Goal: Entertainment & Leisure: Consume media (video, audio)

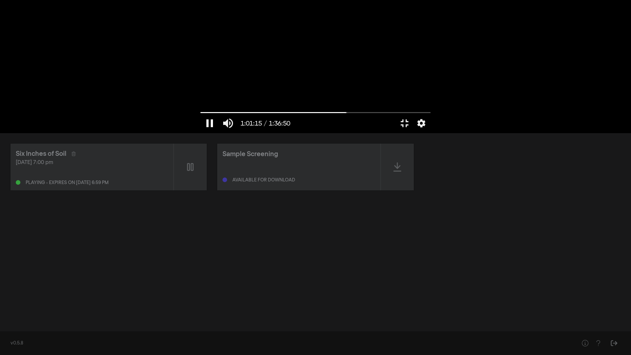
click at [201, 133] on button "pause" at bounding box center [210, 123] width 18 height 20
click at [197, 133] on div at bounding box center [315, 66] width 237 height 133
type input "3677.855417"
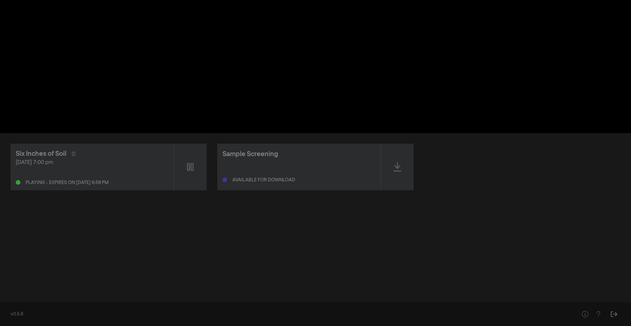
click at [26, 97] on div "pause 1:01:17 / 1:36:50 volume_up fullscreen settings closed_caption Captions O…" at bounding box center [315, 66] width 631 height 133
click at [0, 56] on div "pause 1:01:17 / 1:36:50 volume_up fullscreen settings closed_caption Captions O…" at bounding box center [315, 66] width 631 height 133
click at [10, 89] on div "pause 1:01:17 / 1:36:50 volume_up fullscreen settings closed_caption Captions O…" at bounding box center [315, 66] width 631 height 133
click at [25, 120] on div "pause 1:01:17 / 1:36:50 volume_up fullscreen settings closed_caption Captions O…" at bounding box center [315, 66] width 631 height 133
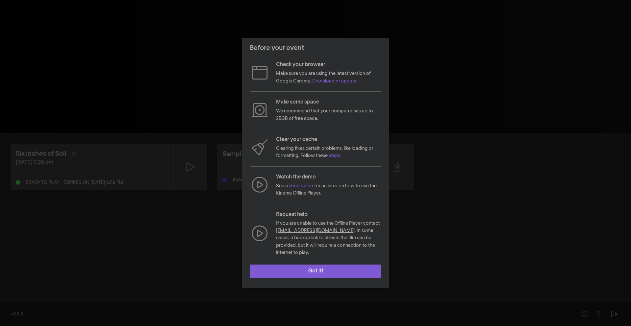
click at [302, 268] on button "Got it!" at bounding box center [316, 271] width 132 height 13
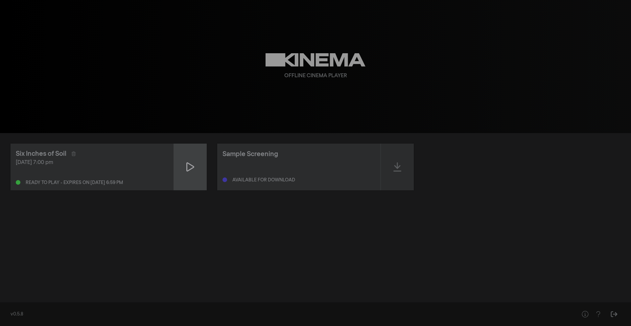
click at [188, 169] on icon at bounding box center [190, 167] width 8 height 11
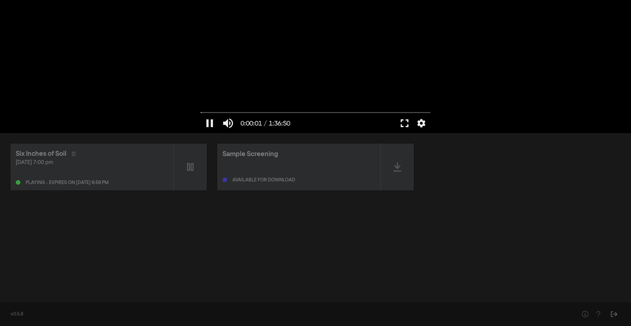
click at [409, 125] on button "fullscreen" at bounding box center [405, 123] width 18 height 20
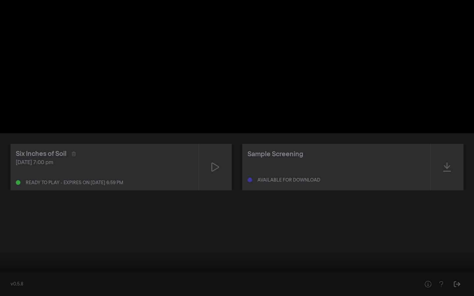
click at [346, 276] on input "Seek" at bounding box center [236, 275] width 467 height 4
click at [330, 275] on input "Seek" at bounding box center [236, 275] width 467 height 4
click at [318, 275] on input "Seek" at bounding box center [236, 275] width 467 height 4
click at [303, 276] on input "Seek" at bounding box center [236, 275] width 467 height 4
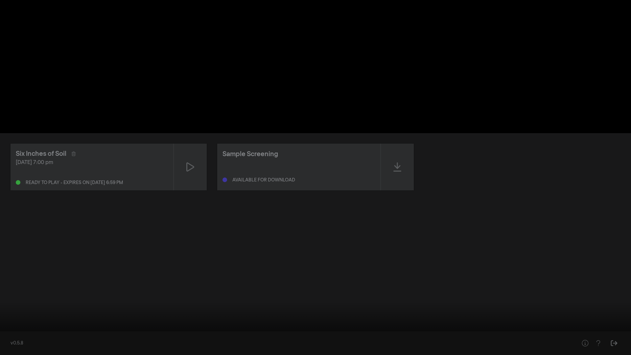
click at [379, 326] on input "Seek" at bounding box center [315, 334] width 625 height 4
click at [358, 326] on input "Seek" at bounding box center [315, 334] width 625 height 4
click at [423, 326] on input "Seek" at bounding box center [315, 334] width 625 height 4
click at [442, 326] on input "Seek" at bounding box center [315, 334] width 625 height 4
click at [416, 326] on input "Seek" at bounding box center [315, 334] width 625 height 4
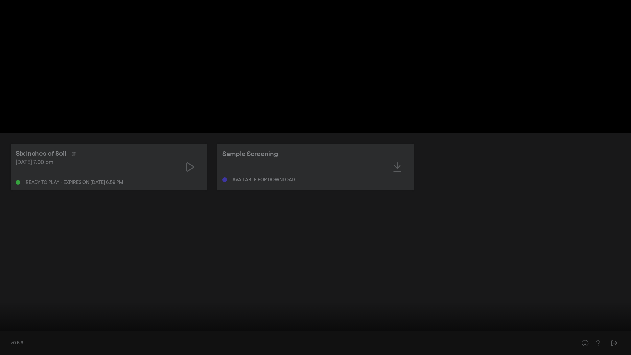
click at [406, 326] on input "Seek" at bounding box center [315, 334] width 625 height 4
click at [388, 326] on input "Seek" at bounding box center [315, 334] width 625 height 4
click at [374, 326] on input "Seek" at bounding box center [315, 334] width 625 height 4
type input "3455.25361"
click at [3, 326] on button "play_arrow" at bounding box center [12, 345] width 18 height 20
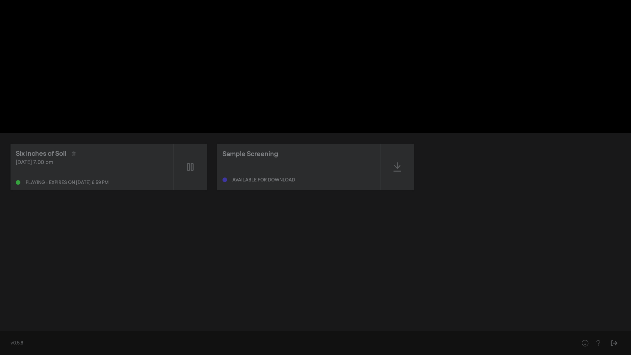
click at [3, 326] on button "pause" at bounding box center [12, 345] width 18 height 20
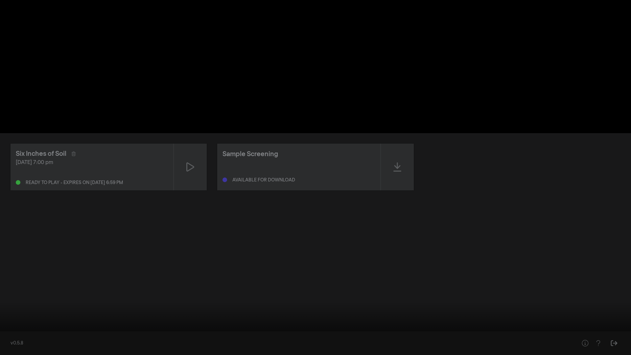
click at [3, 326] on button "play_arrow" at bounding box center [12, 345] width 18 height 20
click at [18, 215] on div at bounding box center [315, 177] width 631 height 355
click at [27, 153] on div at bounding box center [315, 177] width 631 height 355
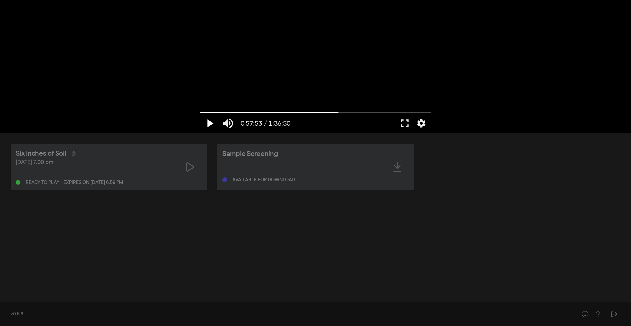
click at [211, 122] on button "play_arrow" at bounding box center [210, 123] width 18 height 20
click at [406, 125] on button "fullscreen" at bounding box center [405, 123] width 18 height 20
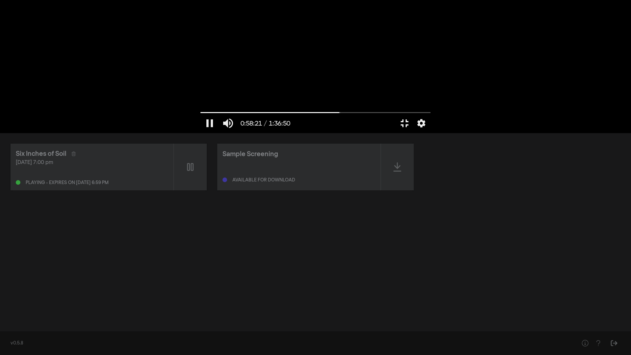
type input "3501.304449"
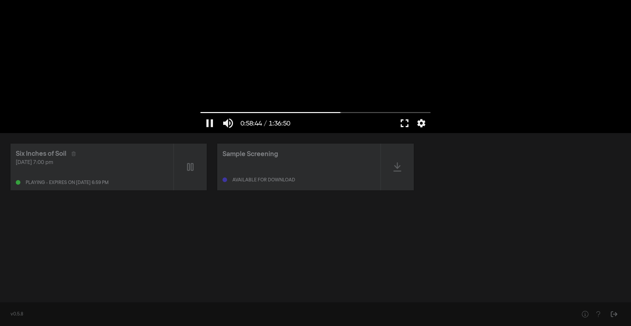
click at [406, 122] on button "fullscreen" at bounding box center [405, 123] width 18 height 20
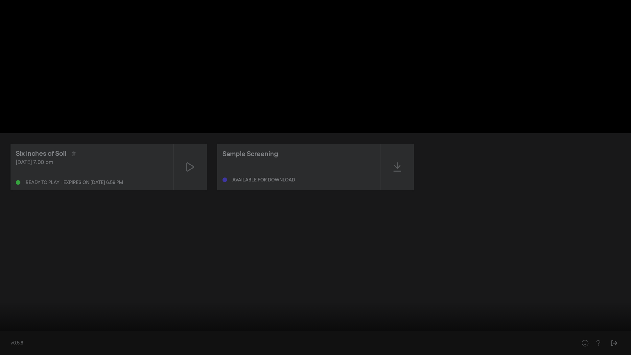
click at [408, 326] on input "Seek" at bounding box center [315, 334] width 625 height 4
click at [401, 326] on input "Seek" at bounding box center [315, 334] width 625 height 4
click at [601, 326] on button "fullscreen_exit" at bounding box center [602, 345] width 18 height 20
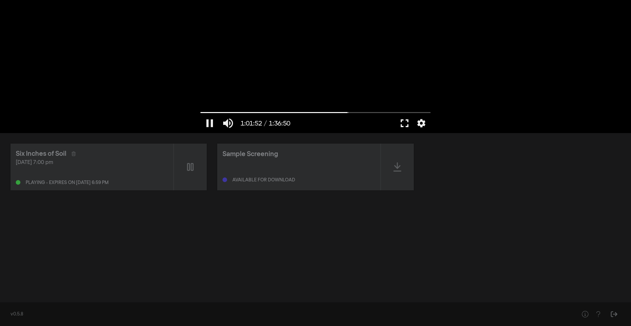
click at [402, 121] on button "fullscreen" at bounding box center [405, 123] width 18 height 20
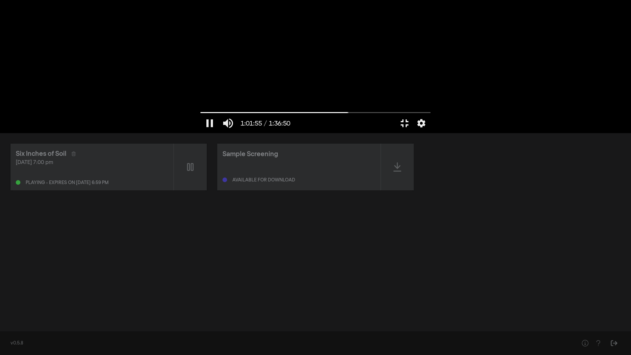
type input "3715.266579"
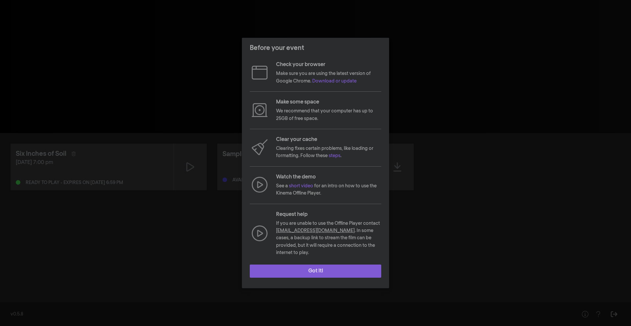
click at [281, 268] on button "Got it!" at bounding box center [316, 271] width 132 height 13
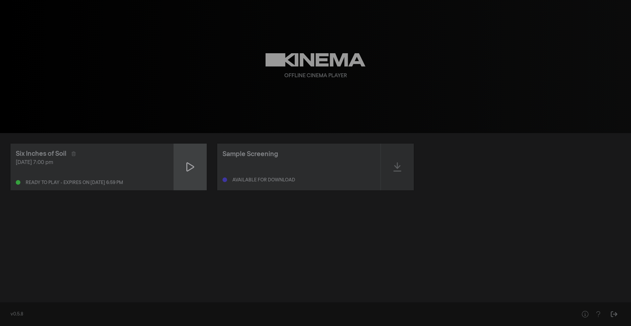
click at [191, 168] on icon at bounding box center [190, 167] width 8 height 11
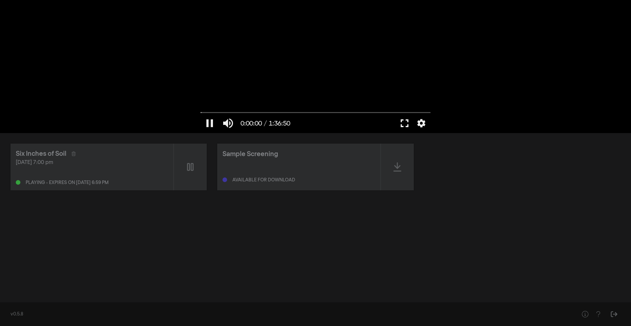
click at [409, 121] on button "fullscreen" at bounding box center [405, 123] width 18 height 20
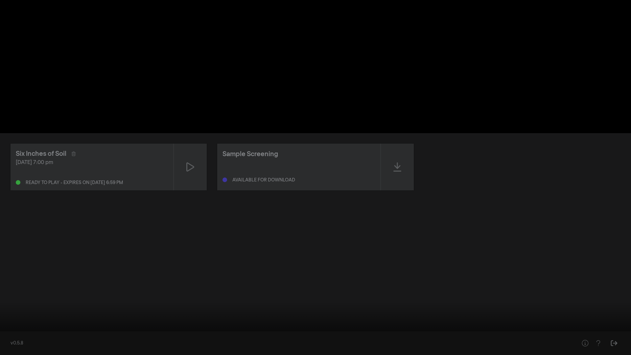
click at [320, 326] on input "Seek" at bounding box center [315, 334] width 625 height 4
type input "2945.355561"
click at [343, 280] on div at bounding box center [315, 177] width 631 height 355
